Goal: Transaction & Acquisition: Purchase product/service

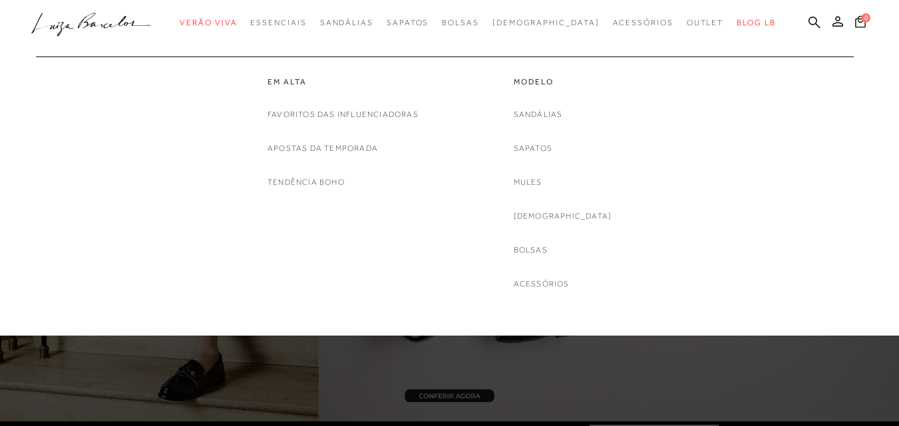
click at [547, 252] on link "Bolsas" at bounding box center [530, 250] width 34 height 14
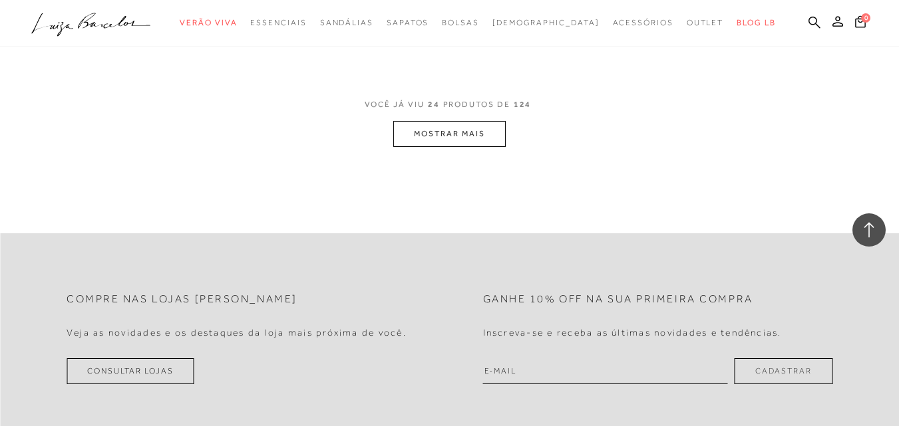
scroll to position [2527, 0]
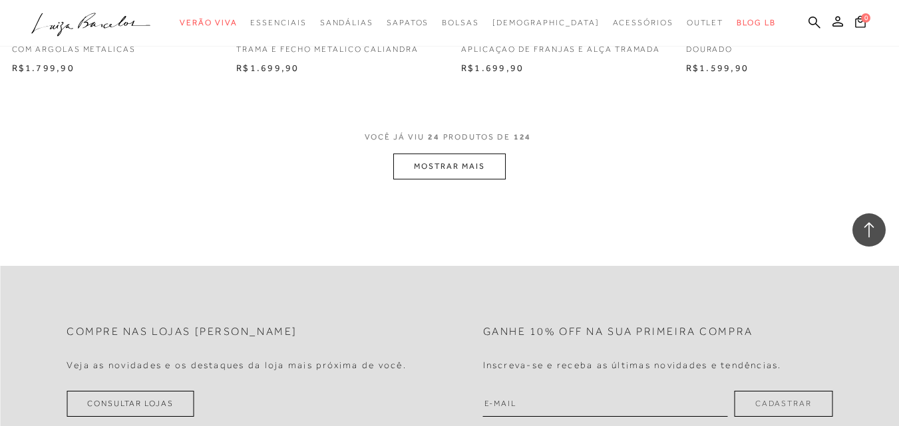
click at [457, 174] on button "MOSTRAR MAIS" at bounding box center [449, 167] width 112 height 26
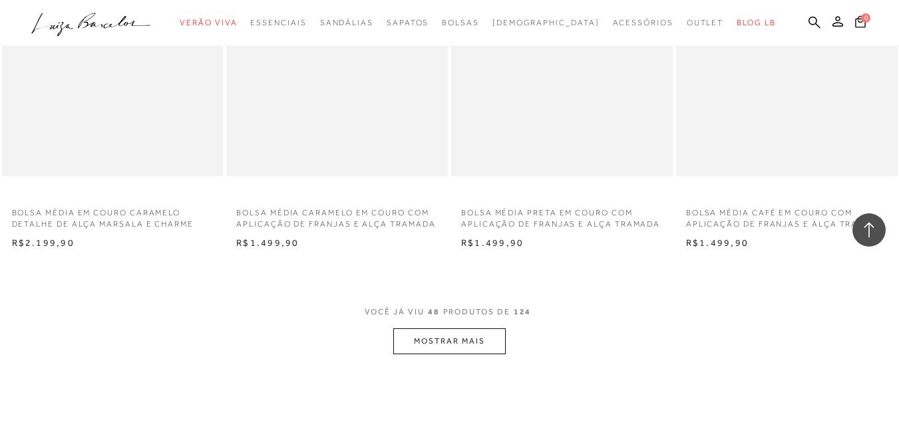
scroll to position [4921, 0]
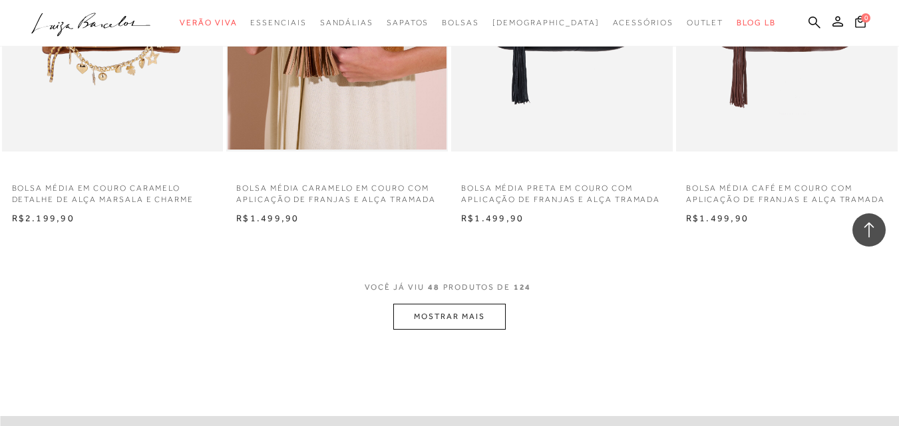
click at [492, 311] on button "MOSTRAR MAIS" at bounding box center [449, 317] width 112 height 26
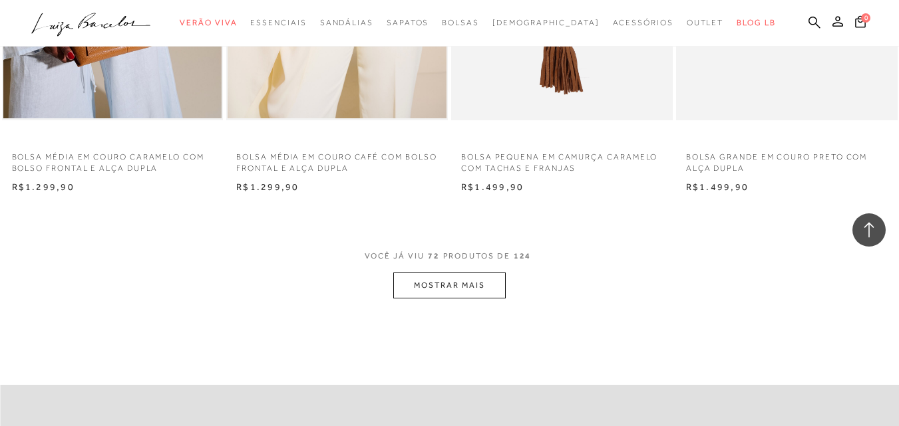
scroll to position [7582, 0]
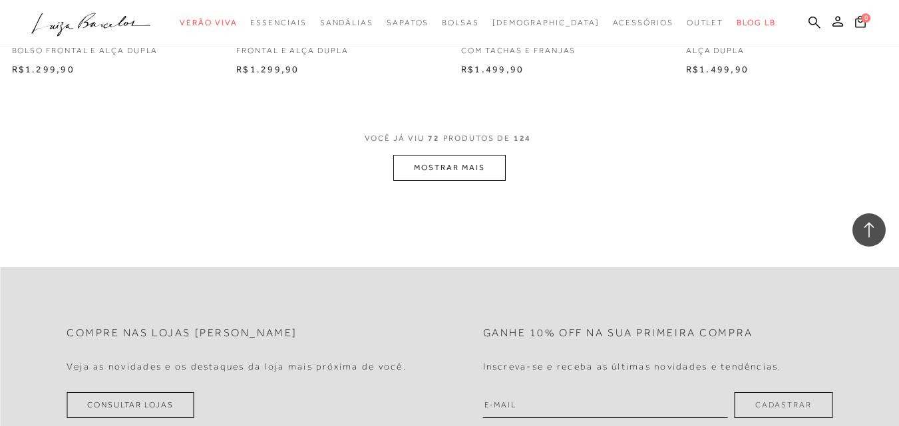
click at [439, 164] on button "MOSTRAR MAIS" at bounding box center [449, 168] width 112 height 26
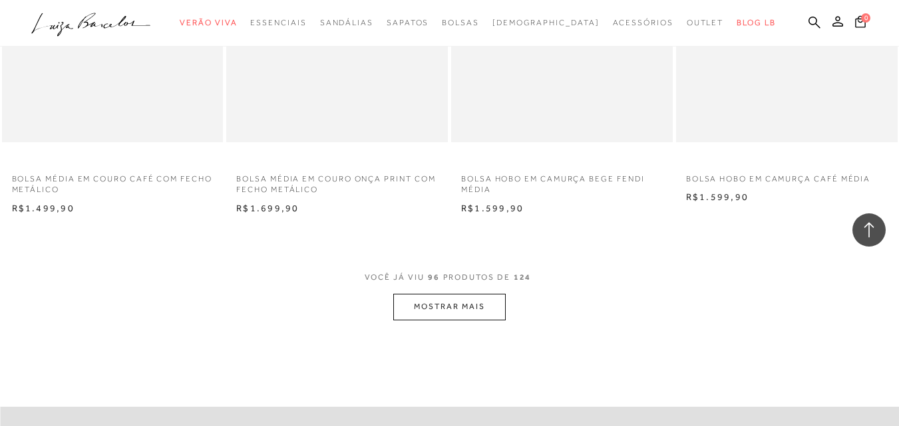
scroll to position [10109, 0]
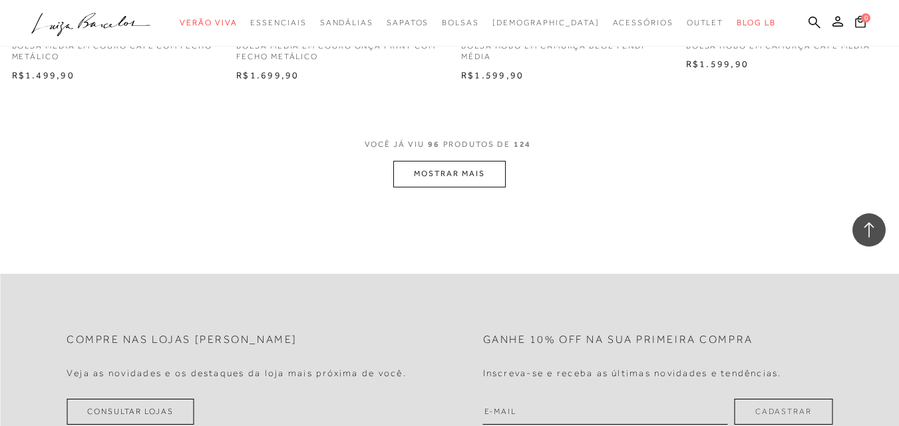
click at [472, 182] on button "MOSTRAR MAIS" at bounding box center [449, 174] width 112 height 26
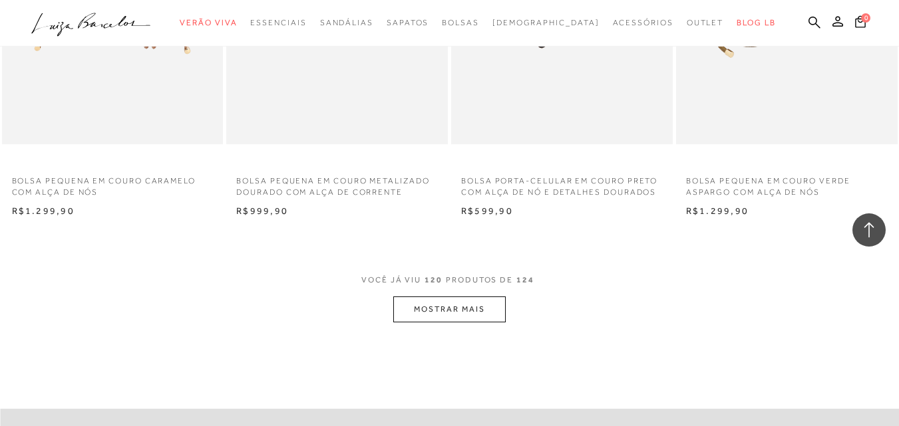
scroll to position [12570, 0]
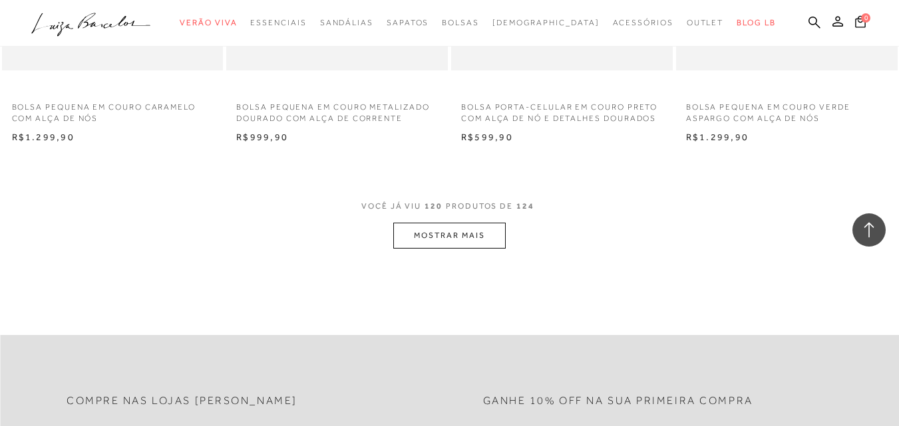
click at [477, 249] on button "MOSTRAR MAIS" at bounding box center [449, 236] width 112 height 26
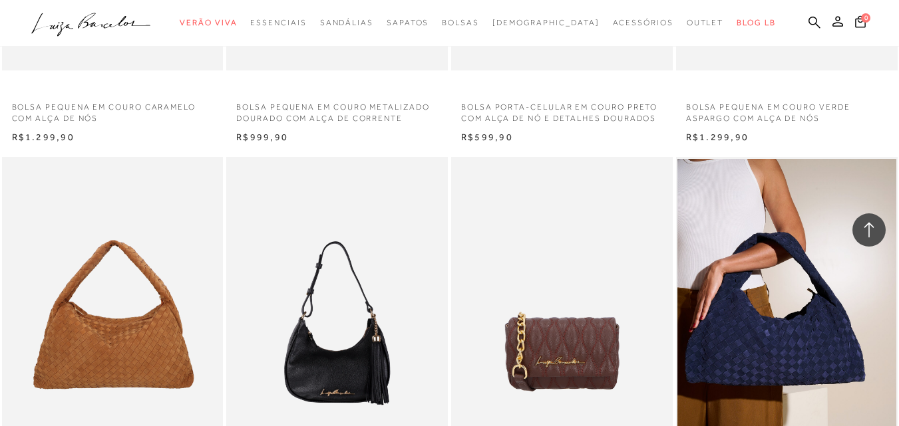
scroll to position [12769, 0]
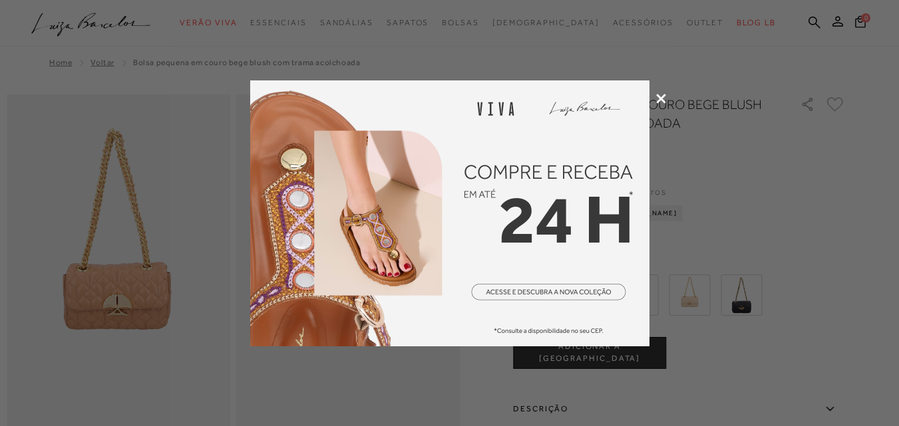
click at [662, 98] on icon at bounding box center [661, 99] width 10 height 10
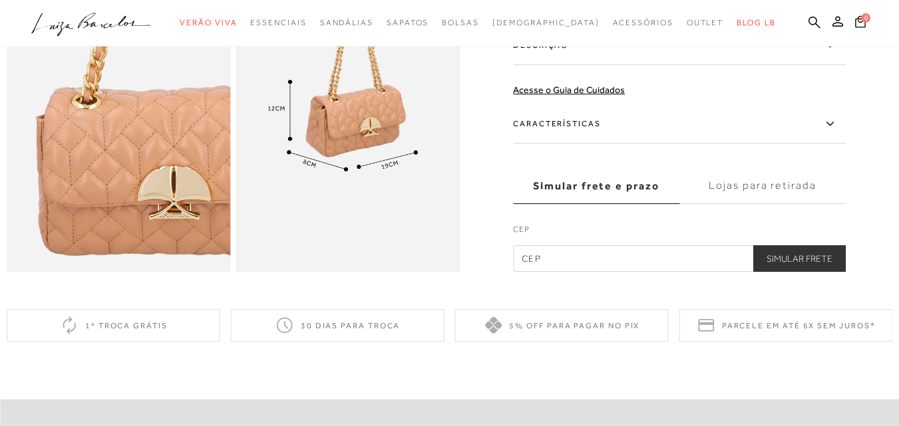
scroll to position [732, 0]
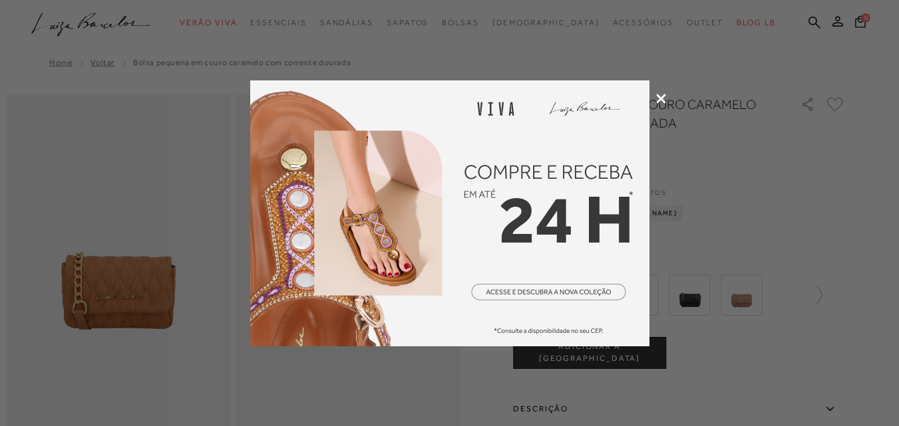
click at [663, 98] on icon at bounding box center [661, 99] width 10 height 10
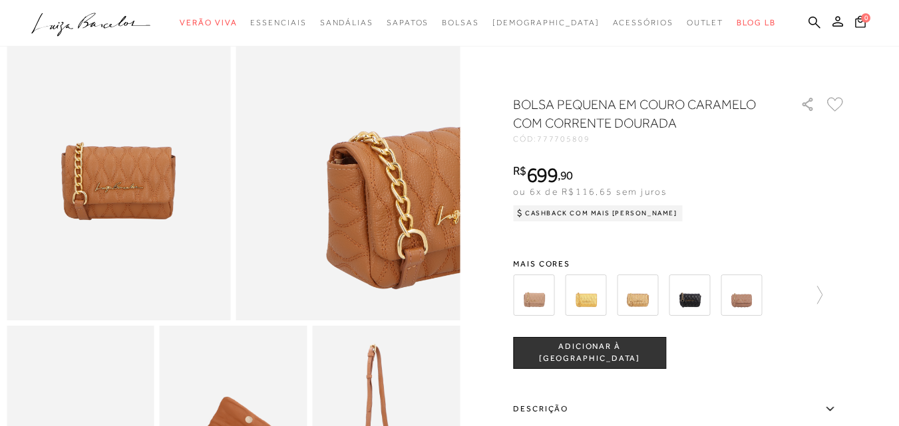
scroll to position [133, 0]
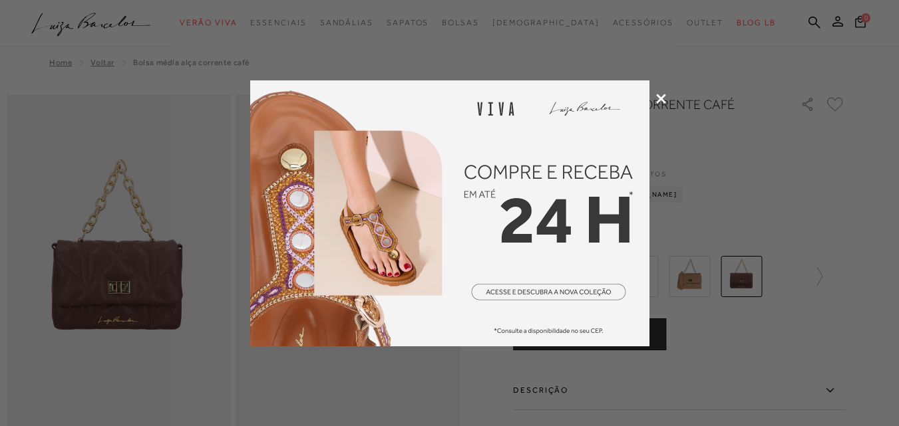
click at [663, 94] on icon at bounding box center [661, 99] width 10 height 10
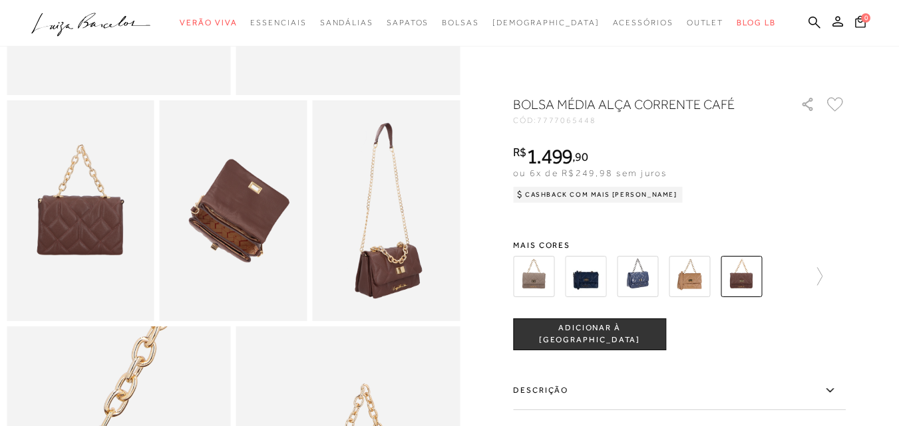
scroll to position [333, 0]
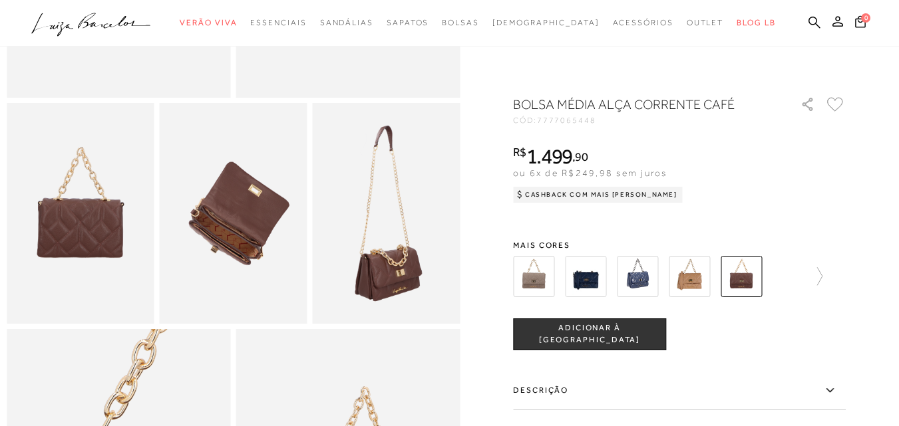
click at [700, 274] on img at bounding box center [688, 276] width 41 height 41
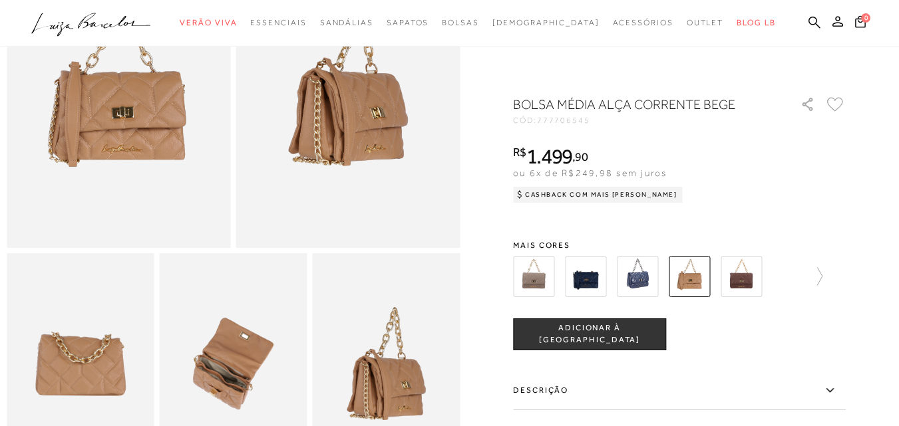
scroll to position [67, 0]
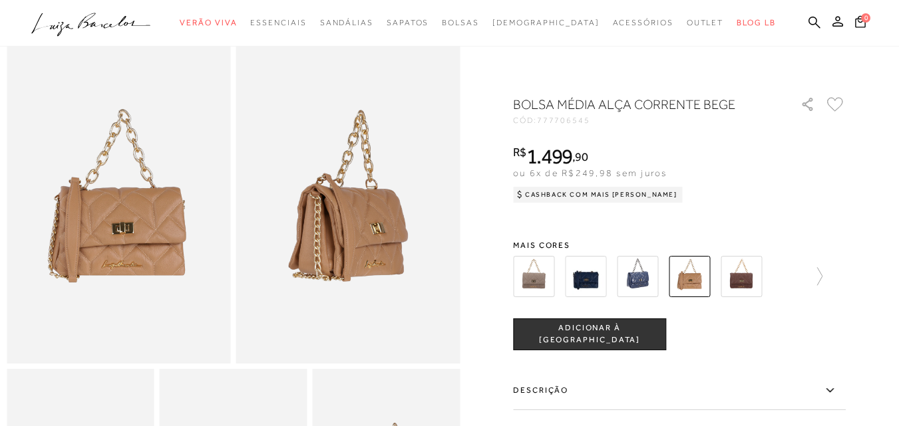
click at [158, 246] on img at bounding box center [119, 196] width 224 height 336
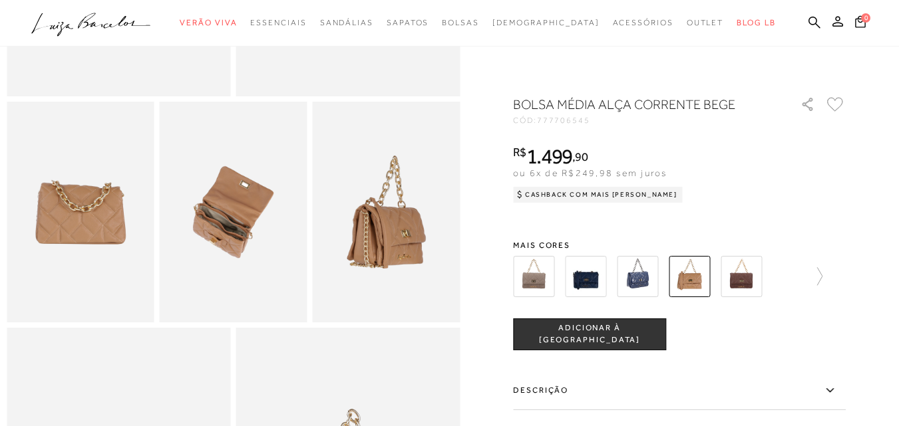
scroll to position [333, 0]
click at [589, 280] on img at bounding box center [585, 276] width 41 height 41
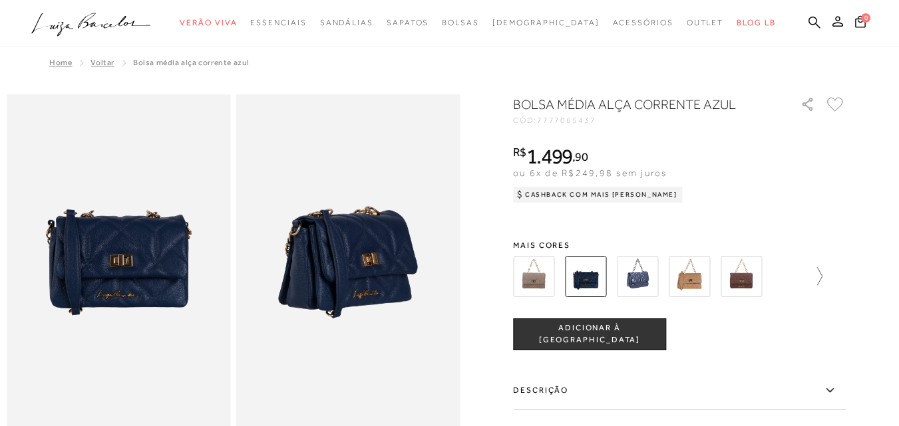
click at [820, 277] on icon at bounding box center [812, 276] width 19 height 19
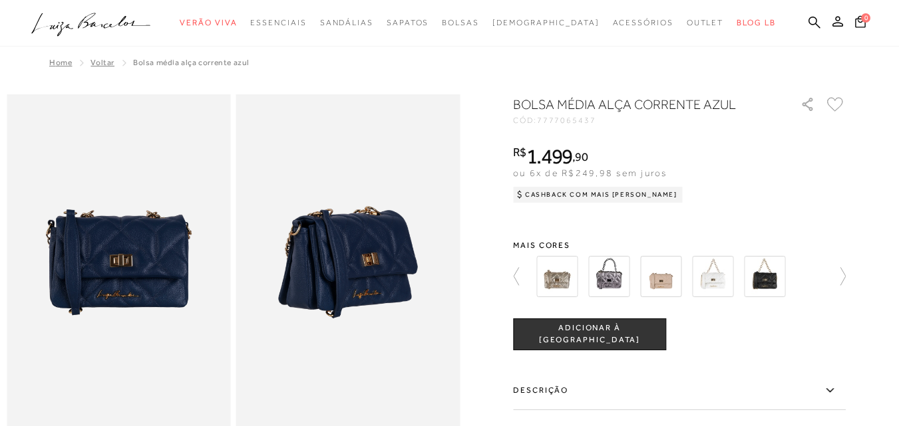
click at [785, 277] on img at bounding box center [764, 276] width 41 height 41
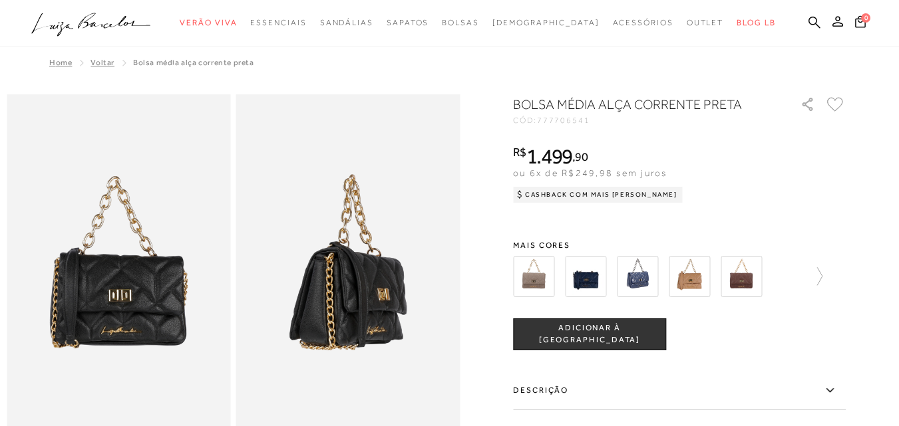
click at [698, 292] on img at bounding box center [688, 276] width 41 height 41
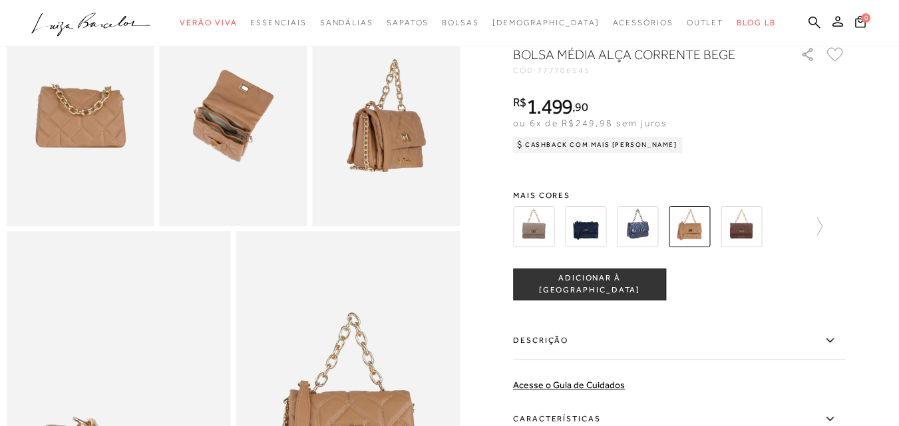
scroll to position [399, 0]
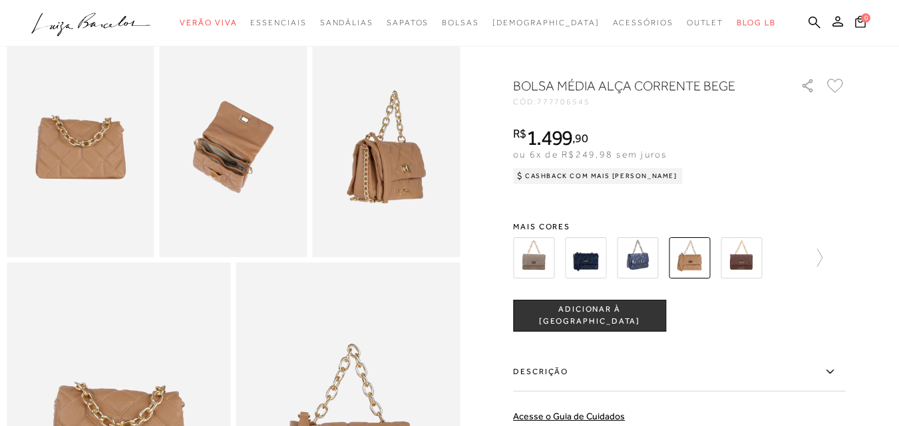
click at [543, 274] on img at bounding box center [533, 257] width 41 height 41
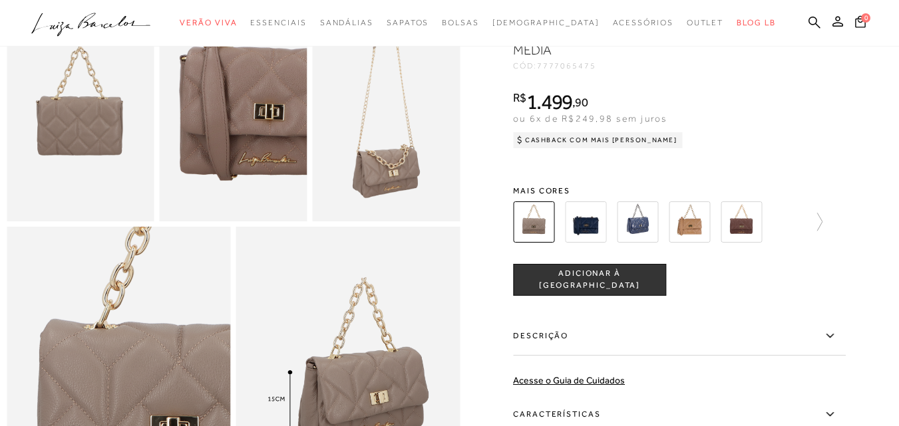
scroll to position [333, 0]
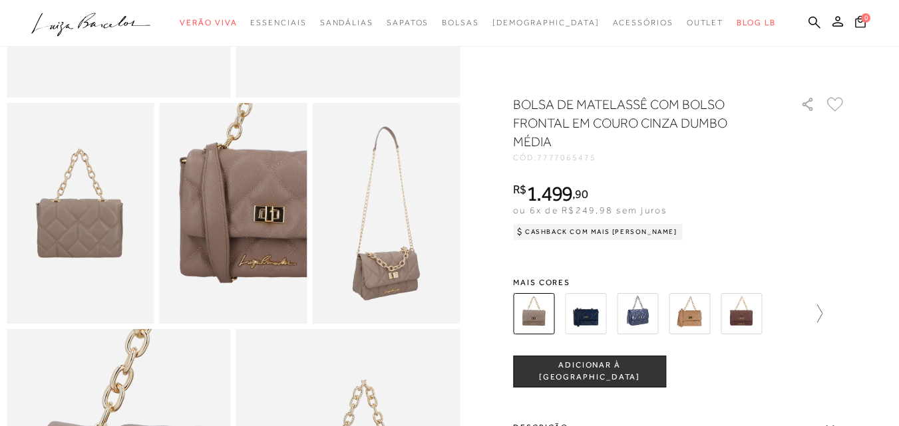
click at [821, 314] on icon at bounding box center [812, 314] width 19 height 19
